Goal: Transaction & Acquisition: Purchase product/service

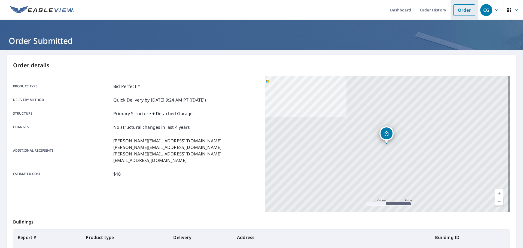
click at [464, 5] on link "Order" at bounding box center [464, 9] width 22 height 11
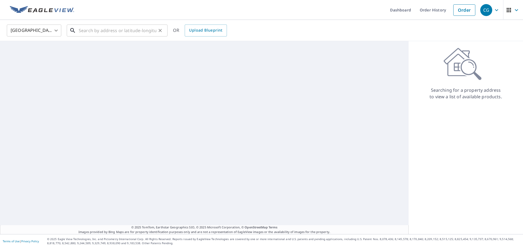
click at [104, 33] on input "text" at bounding box center [118, 30] width 78 height 15
paste input "[STREET_ADDRESS]"
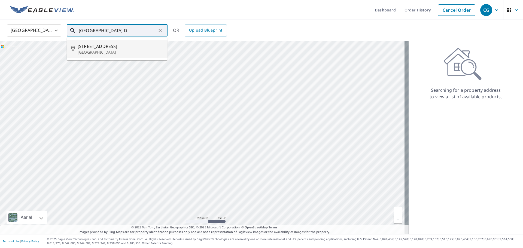
click at [114, 48] on span "[STREET_ADDRESS]" at bounding box center [121, 46] width 86 height 7
type input "[STREET_ADDRESS]"
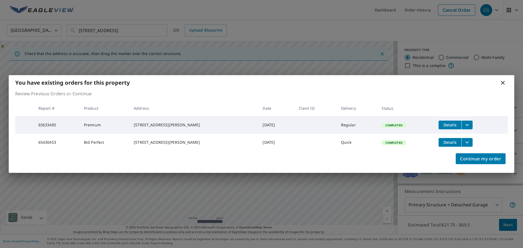
click at [428, 124] on td "Completed" at bounding box center [405, 124] width 57 height 17
click at [503, 80] on icon at bounding box center [503, 83] width 7 height 7
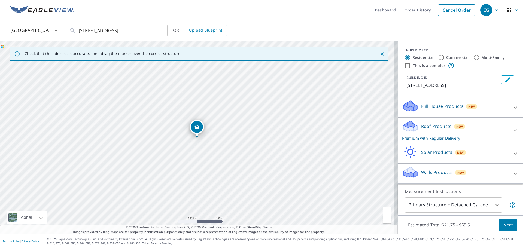
click at [456, 126] on span "New" at bounding box center [459, 127] width 7 height 4
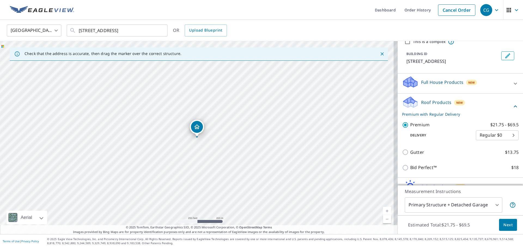
scroll to position [54, 0]
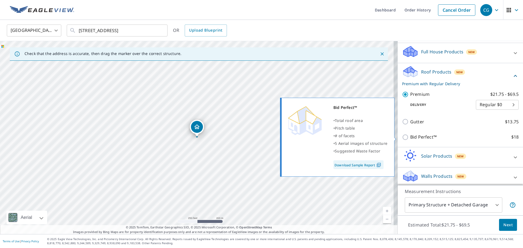
click at [402, 137] on input "Bid Perfect™ $18" at bounding box center [406, 137] width 8 height 7
checkbox input "true"
checkbox input "false"
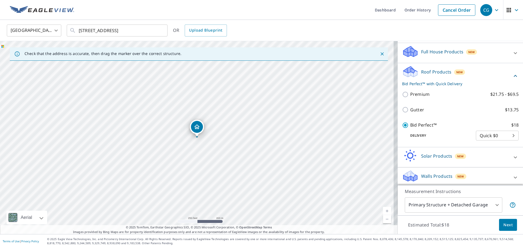
click at [499, 225] on button "Next" at bounding box center [508, 225] width 18 height 12
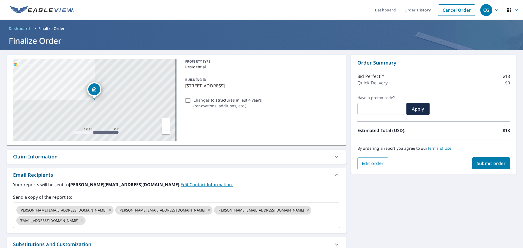
click at [478, 168] on button "Submit order" at bounding box center [491, 163] width 38 height 12
